Goal: Find specific page/section

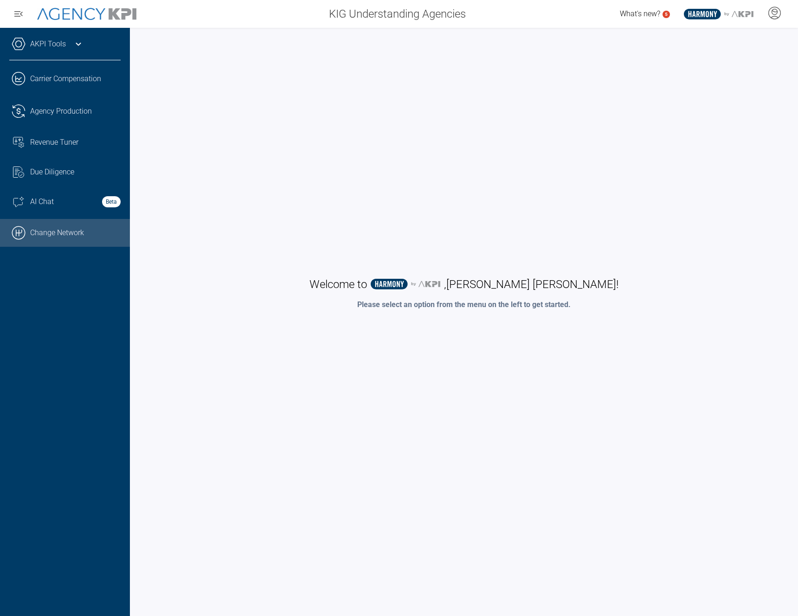
click at [82, 231] on link ".cls-1{fill:none;stroke:#000;stroke-linecap:round;stroke-linejoin:round;stroke-…" at bounding box center [65, 233] width 130 height 28
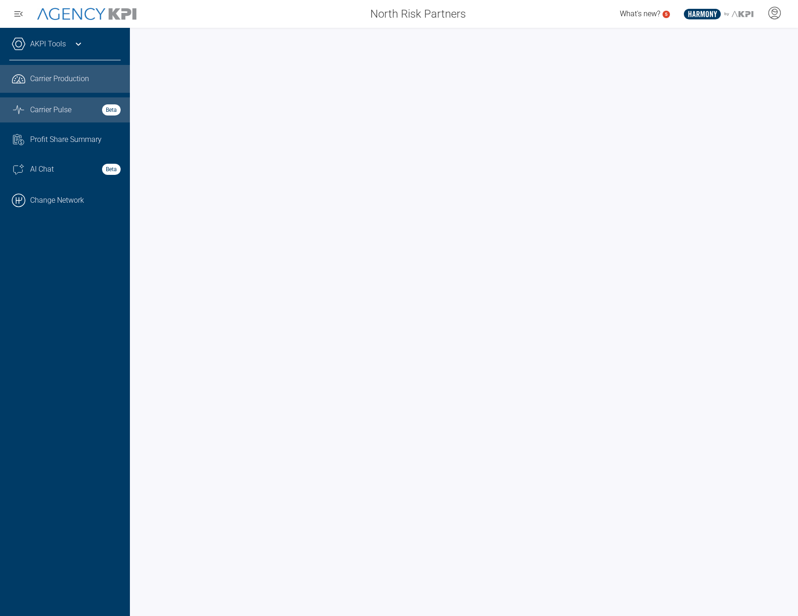
click at [53, 110] on span "Carrier Pulse" at bounding box center [50, 109] width 41 height 11
